Goal: Download file/media

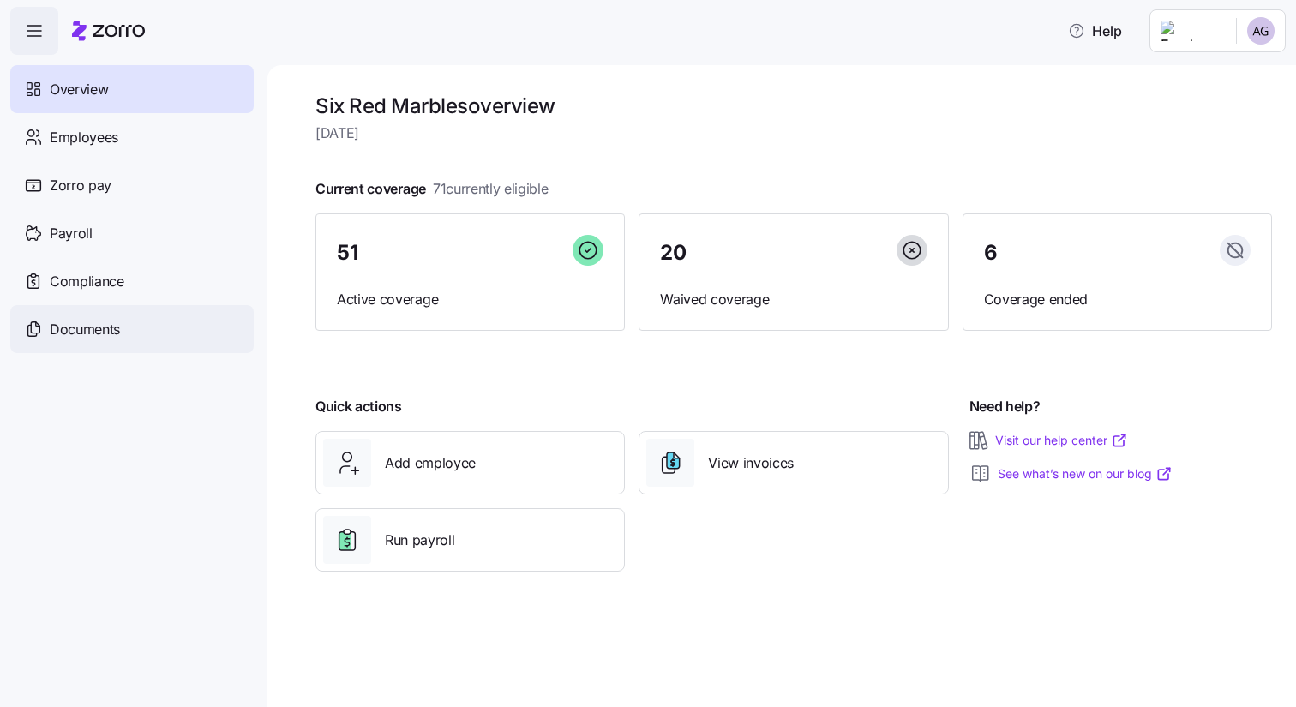
click at [137, 336] on div "Documents" at bounding box center [131, 329] width 243 height 48
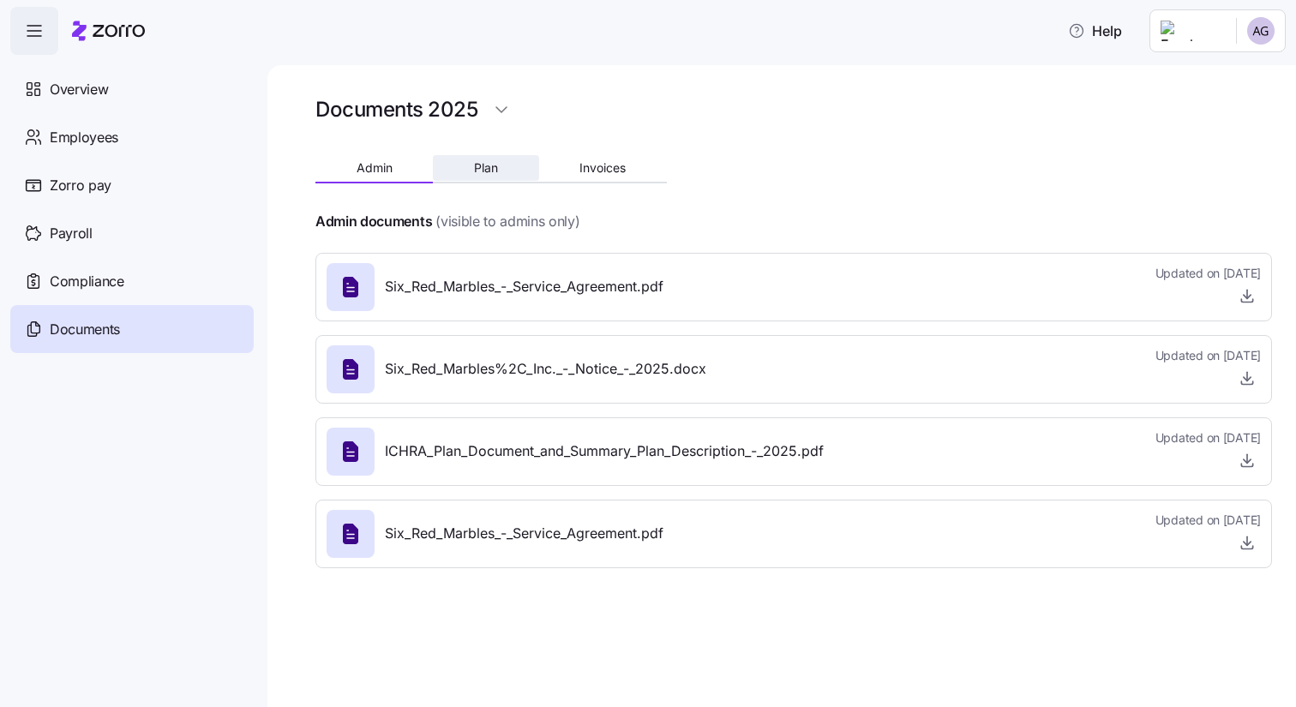
click at [518, 176] on button "Plan" at bounding box center [485, 168] width 105 height 26
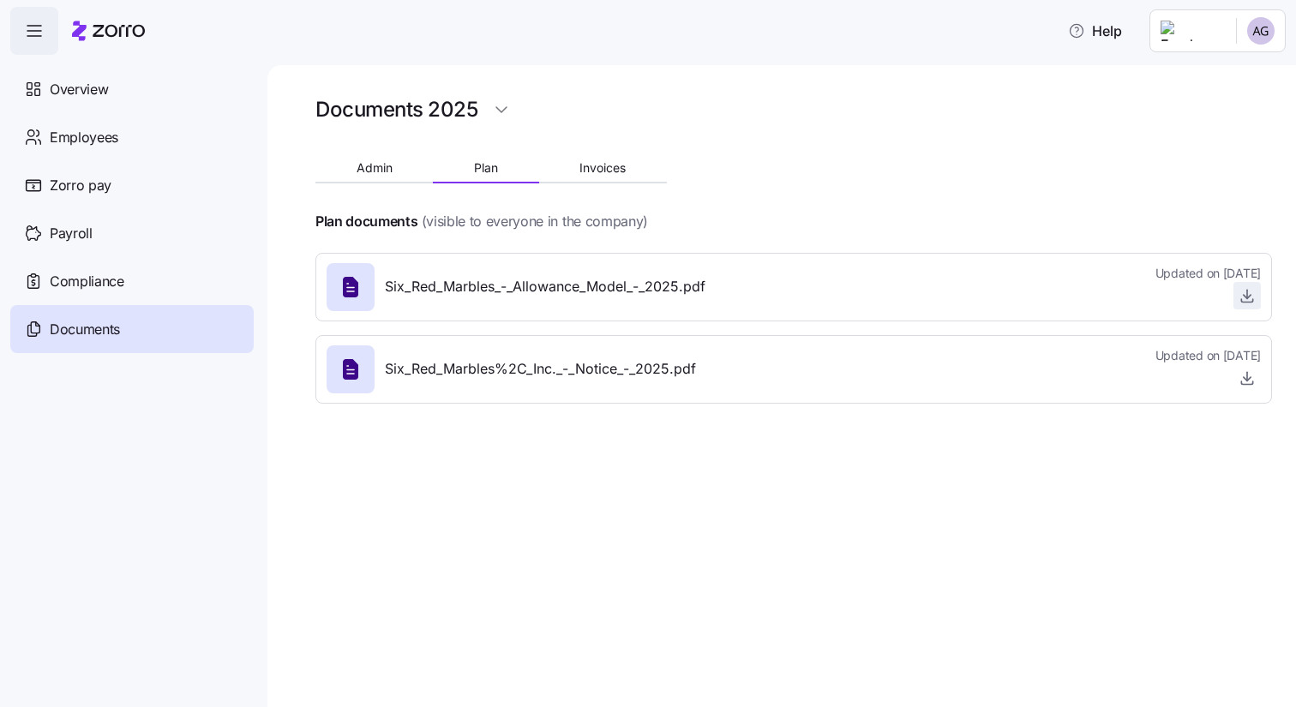
click at [1241, 298] on icon "button" at bounding box center [1246, 295] width 17 height 17
